Goal: Transaction & Acquisition: Book appointment/travel/reservation

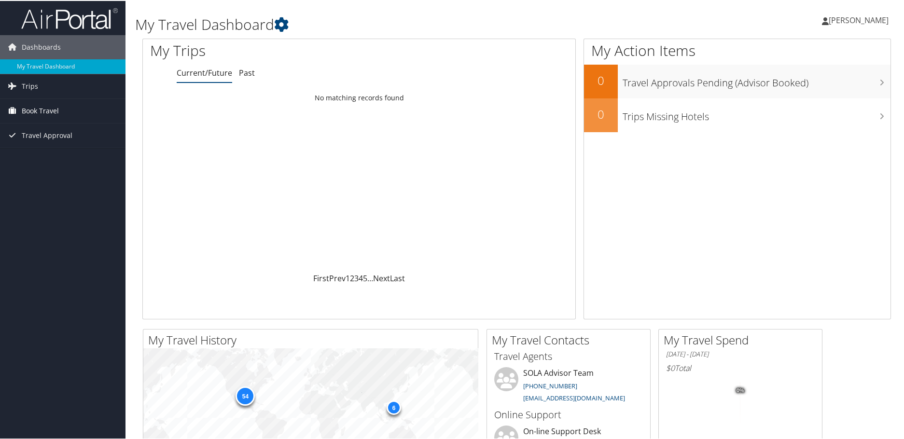
click at [45, 109] on span "Book Travel" at bounding box center [40, 110] width 37 height 24
click at [45, 143] on link "Book/Manage Online Trips" at bounding box center [62, 144] width 125 height 14
